Goal: Information Seeking & Learning: Find specific fact

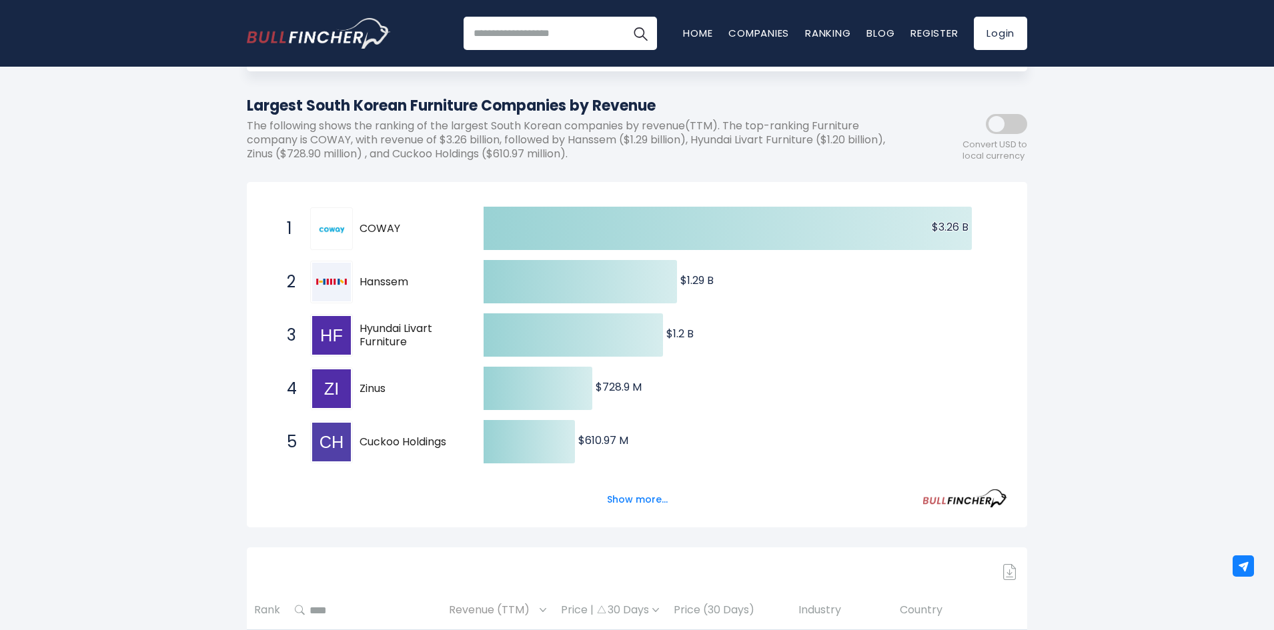
drag, startPoint x: 410, startPoint y: 224, endPoint x: 401, endPoint y: 243, distance: 21.5
click at [362, 235] on span "COWAY" at bounding box center [410, 229] width 101 height 14
drag, startPoint x: 247, startPoint y: 118, endPoint x: 460, endPoint y: 125, distance: 212.9
click at [463, 126] on p "The following shows the ranking of the largest South Korean companies by revenu…" at bounding box center [577, 139] width 660 height 41
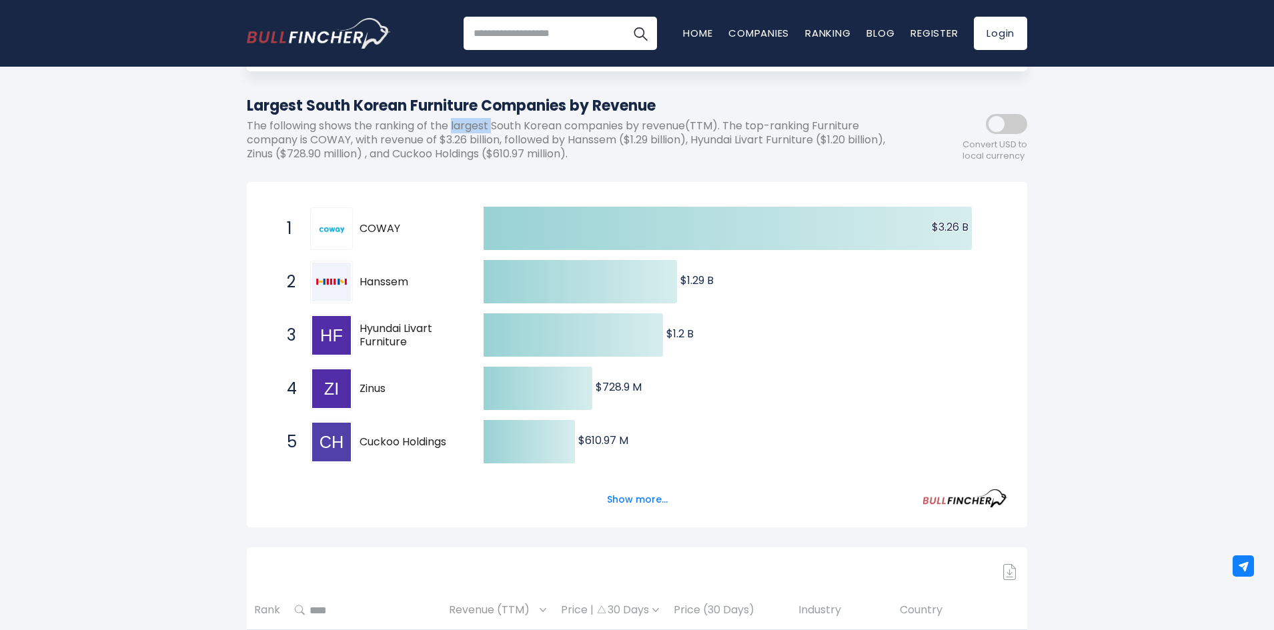
click at [463, 126] on p "The following shows the ranking of the largest South Korean companies by revenu…" at bounding box center [577, 139] width 660 height 41
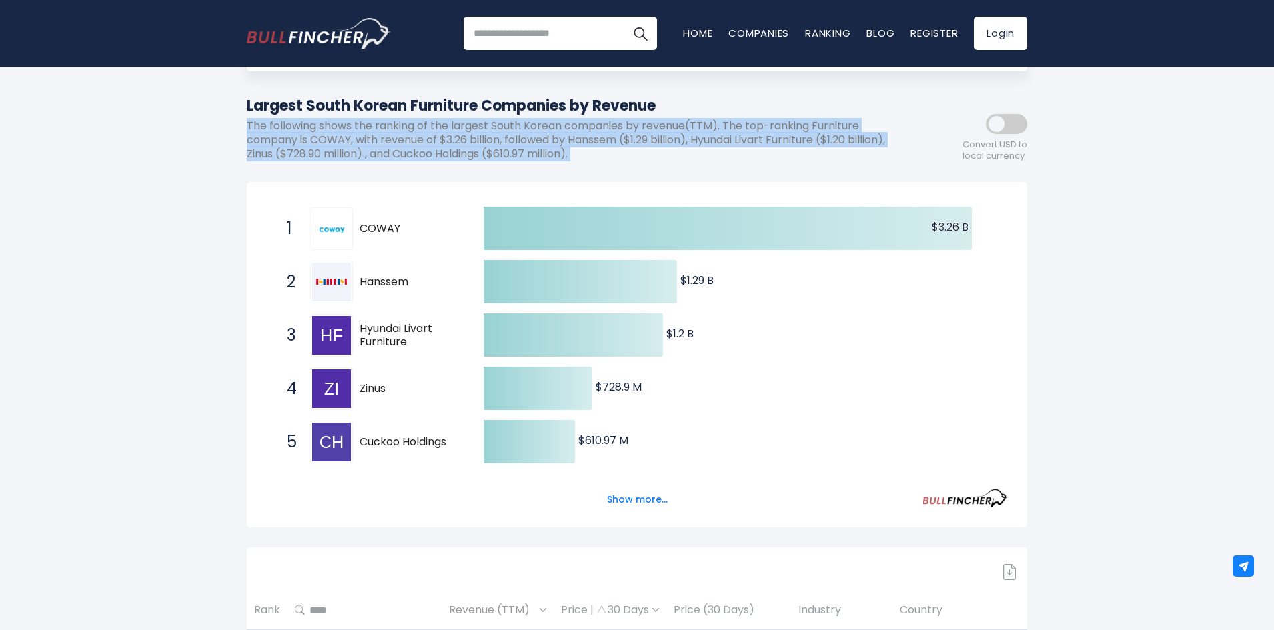
click at [463, 126] on p "The following shows the ranking of the largest South Korean companies by revenu…" at bounding box center [577, 139] width 660 height 41
click at [448, 135] on p "The following shows the ranking of the largest South Korean companies by revenu…" at bounding box center [577, 139] width 660 height 41
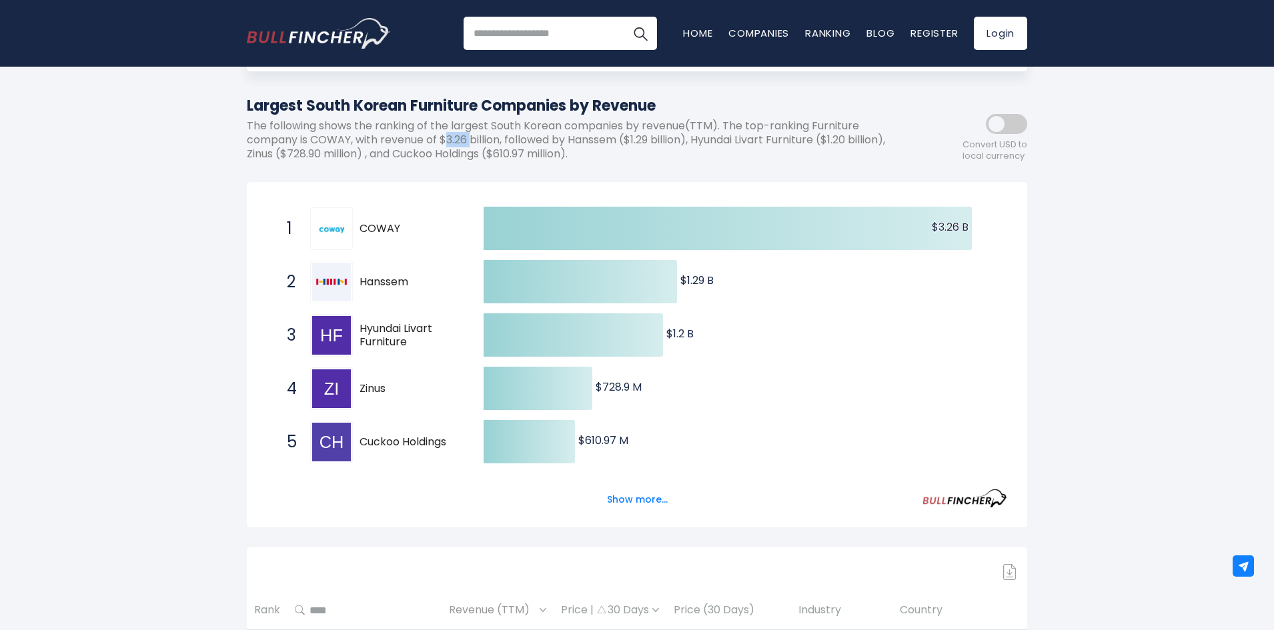
click at [448, 135] on p "The following shows the ranking of the largest South Korean companies by revenu…" at bounding box center [577, 139] width 660 height 41
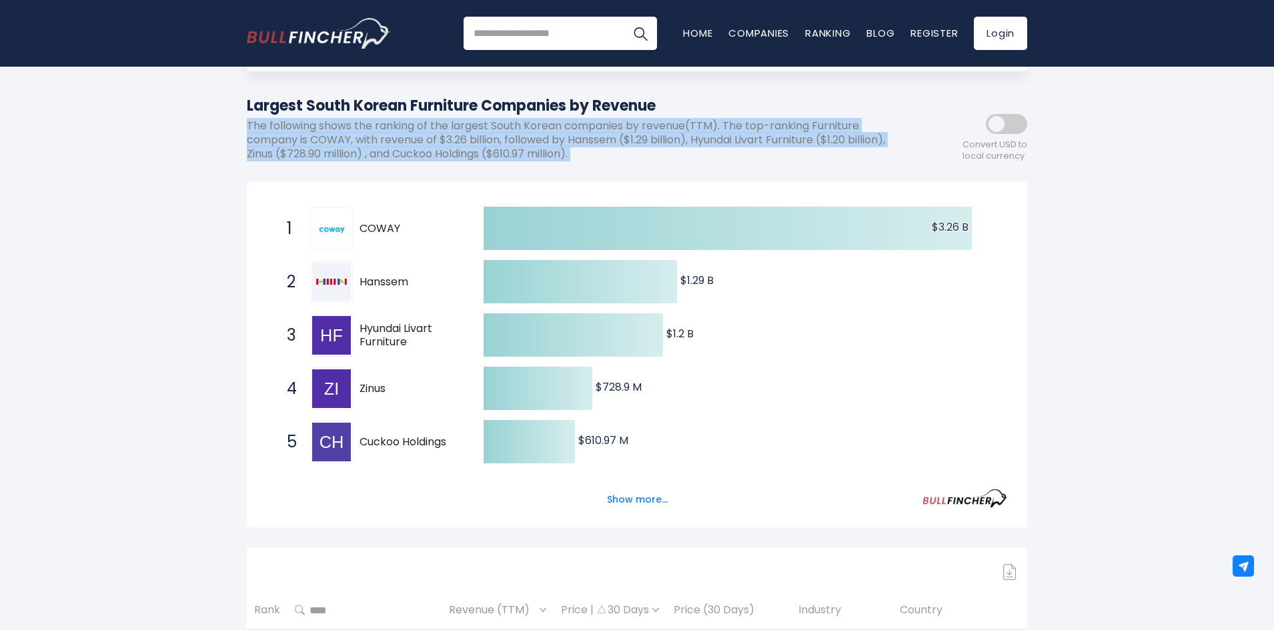
click at [448, 135] on p "The following shows the ranking of the largest South Korean companies by revenu…" at bounding box center [577, 139] width 660 height 41
click at [389, 287] on span "Hanssem" at bounding box center [410, 282] width 101 height 14
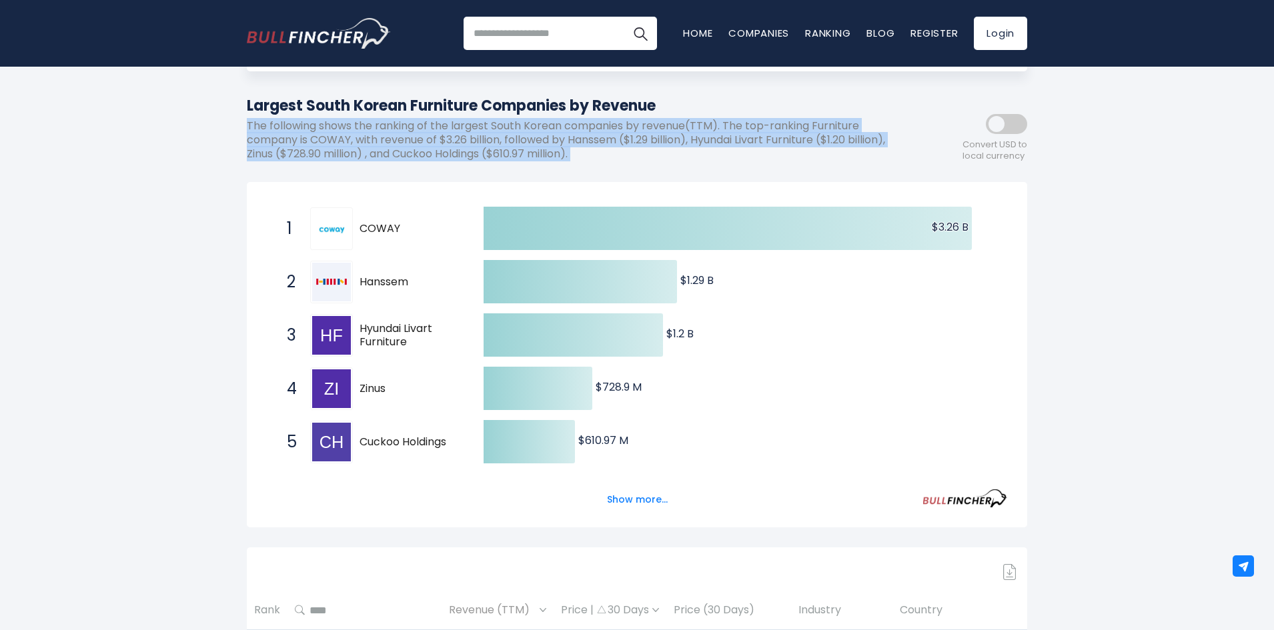
drag, startPoint x: 369, startPoint y: 276, endPoint x: 337, endPoint y: 283, distance: 32.7
click at [337, 283] on div "2 Hanssem 009240.KS" at bounding box center [370, 282] width 180 height 43
